Goal: Find specific page/section: Find specific page/section

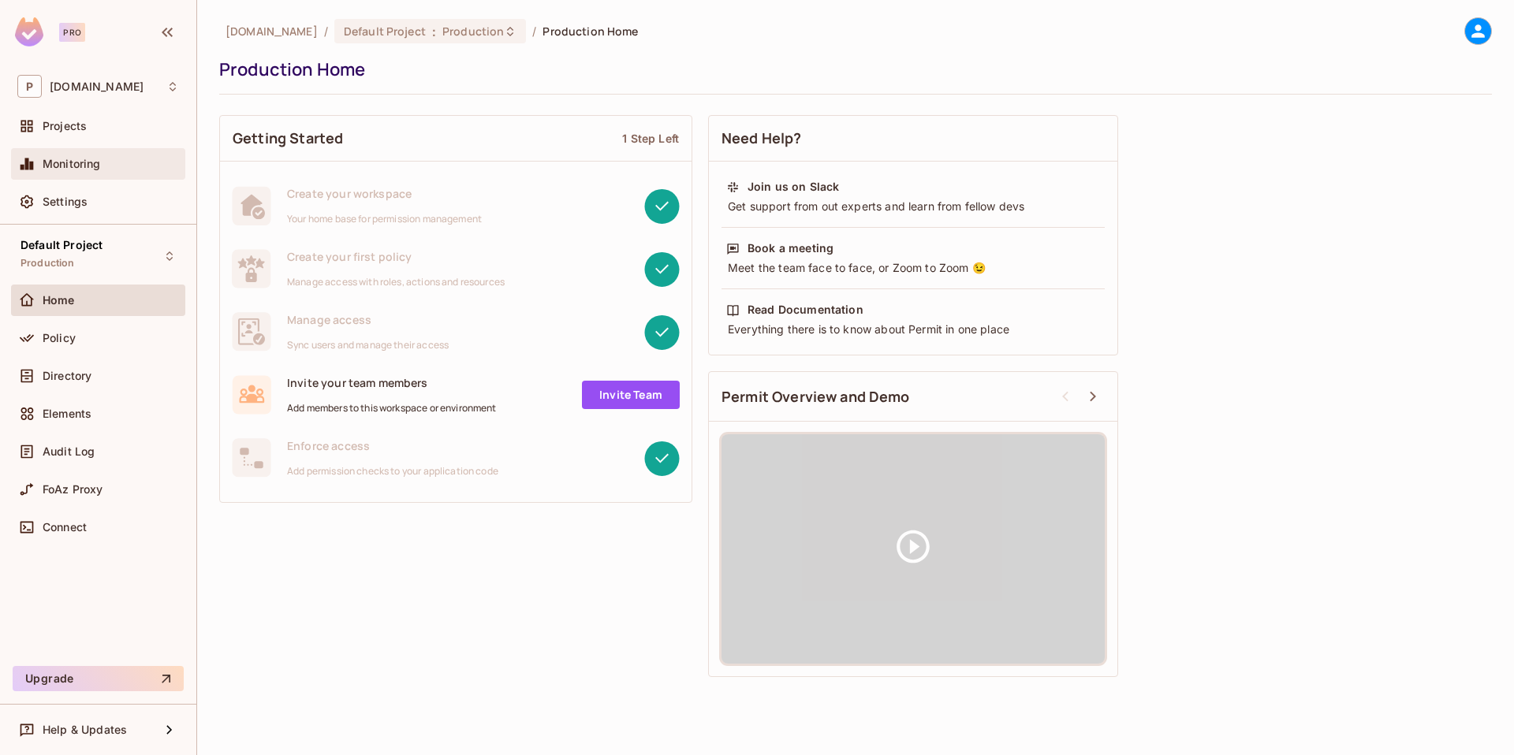
click at [95, 165] on span "Monitoring" at bounding box center [72, 164] width 58 height 13
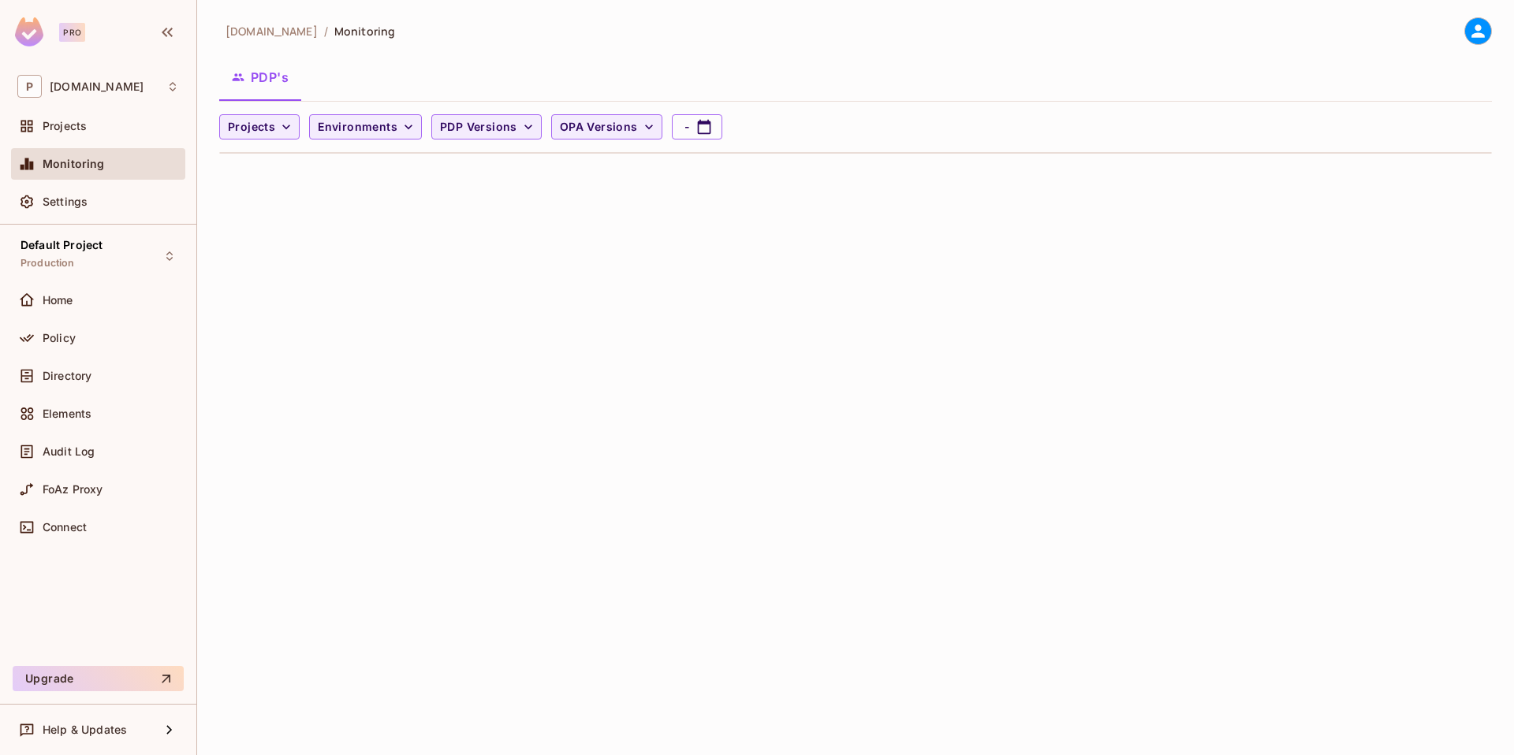
click at [98, 321] on div "Home" at bounding box center [98, 304] width 174 height 38
click at [97, 326] on div "Policy" at bounding box center [98, 338] width 174 height 32
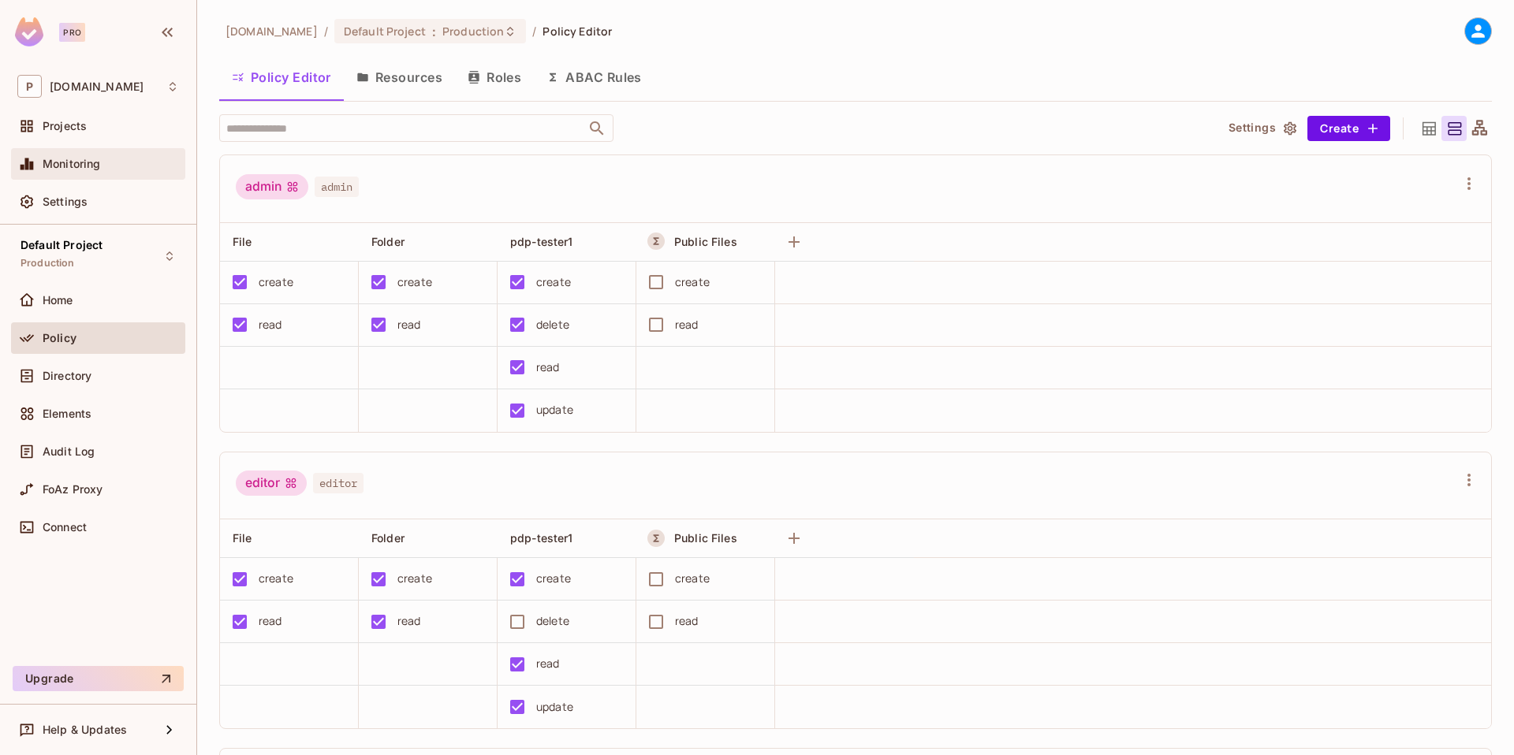
click at [99, 161] on span "Monitoring" at bounding box center [72, 164] width 58 height 13
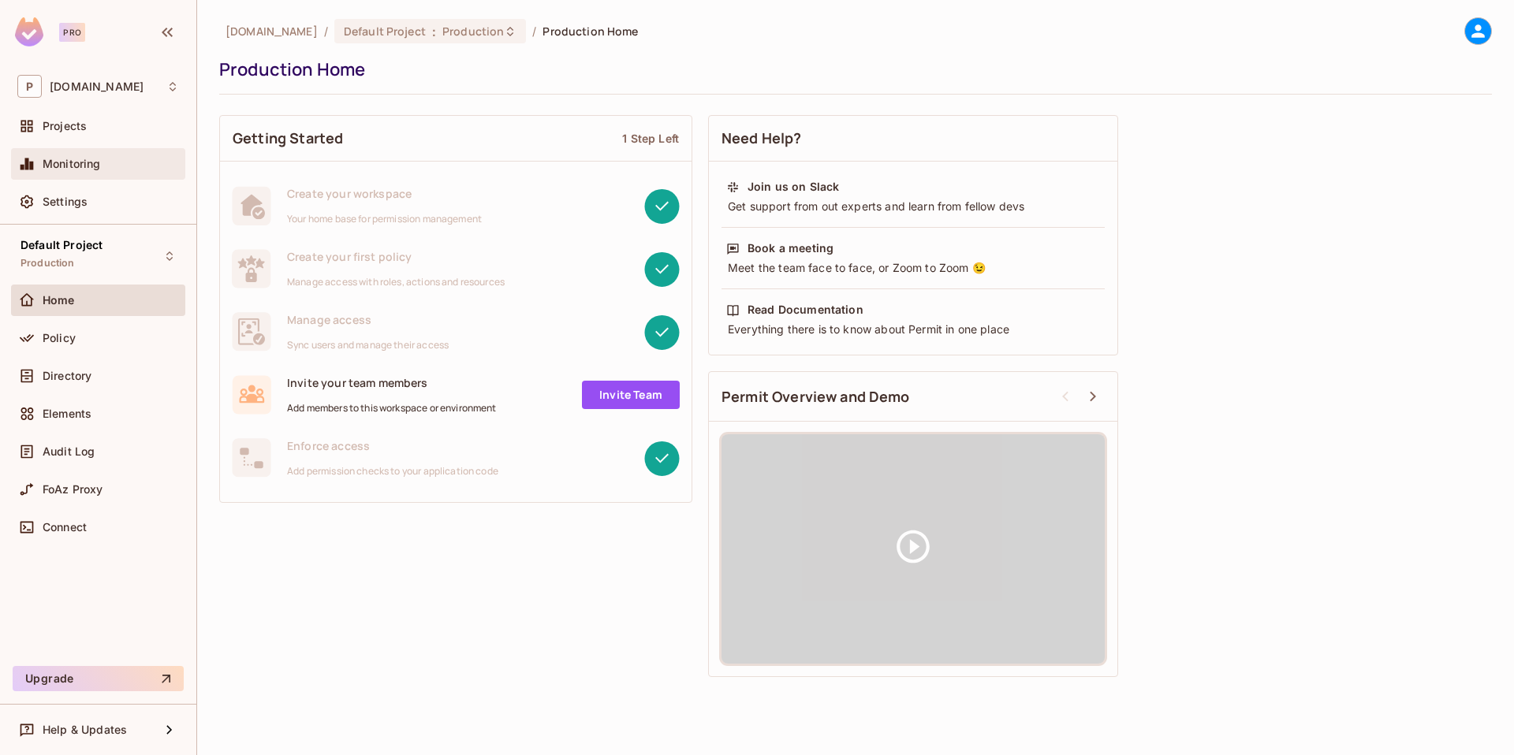
click at [88, 165] on span "Monitoring" at bounding box center [72, 164] width 58 height 13
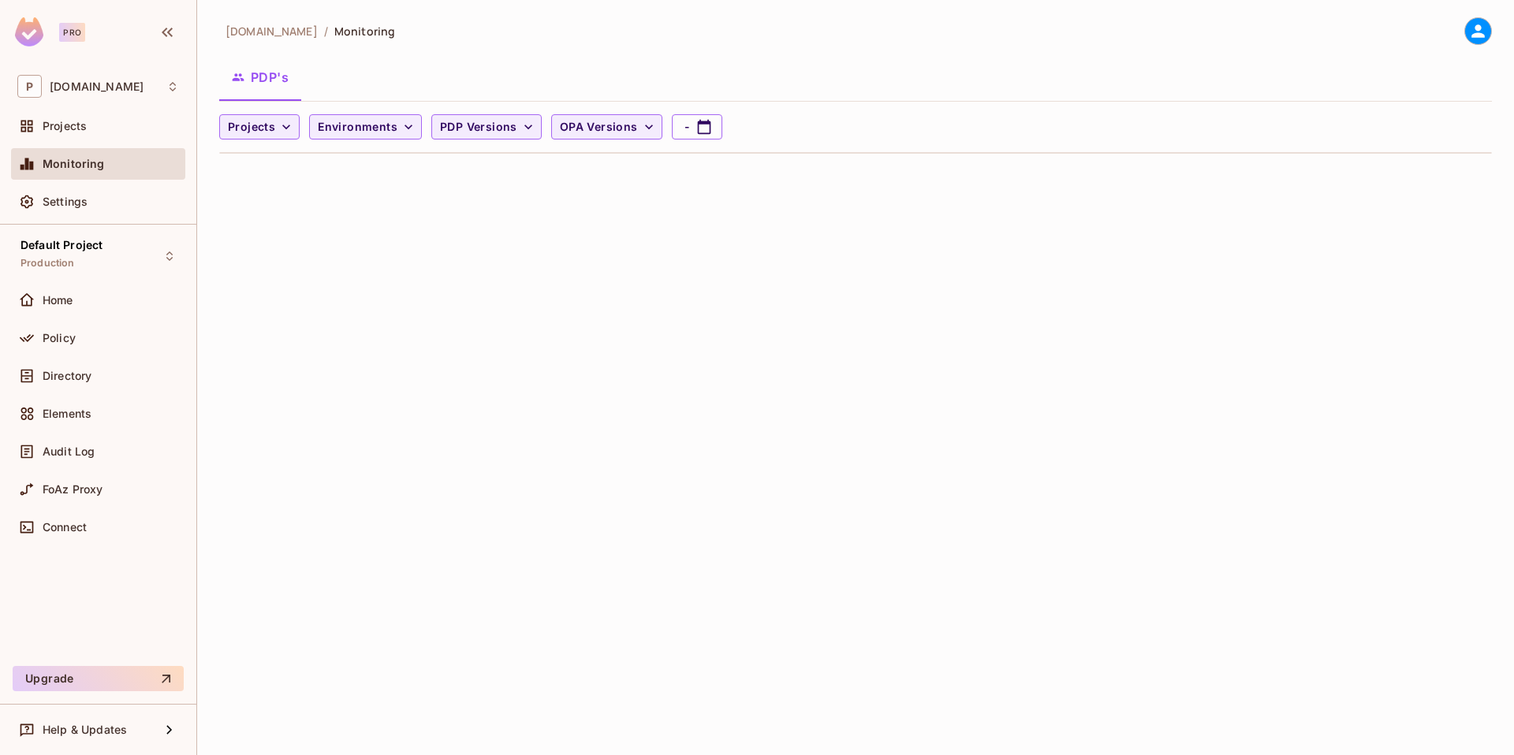
click at [1469, 27] on icon at bounding box center [1478, 31] width 20 height 20
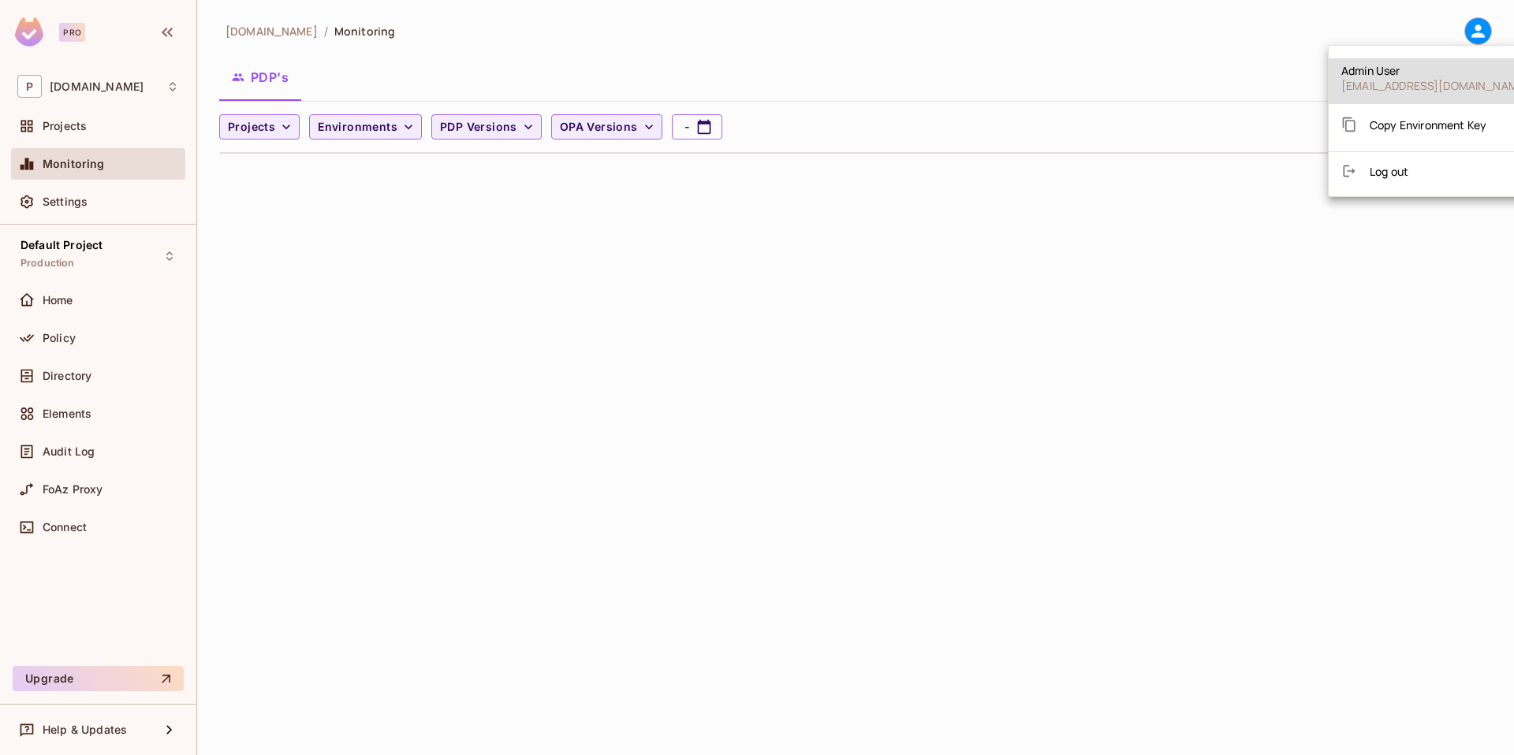
click at [1264, 38] on div at bounding box center [757, 377] width 1514 height 755
